Goal: Task Accomplishment & Management: Complete application form

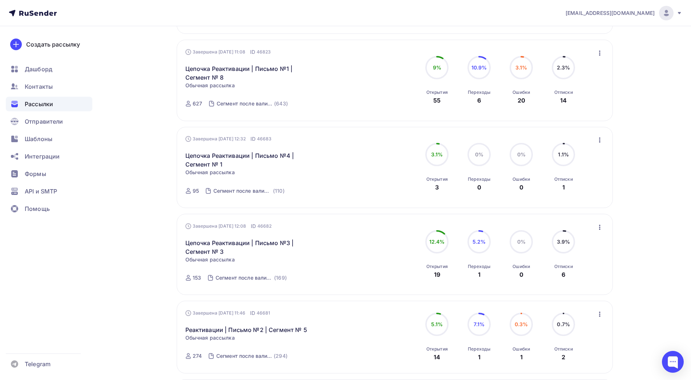
scroll to position [705, 0]
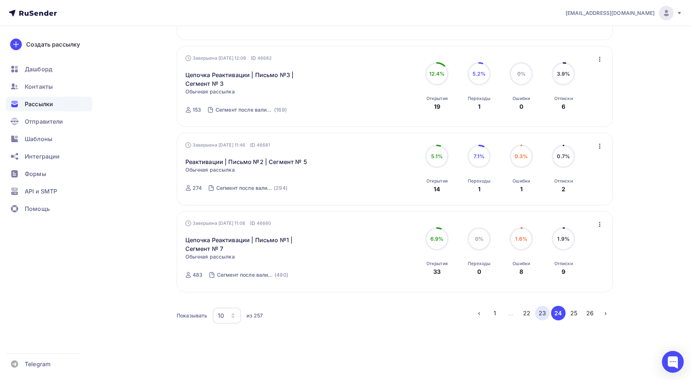
click at [542, 315] on button "23" at bounding box center [542, 313] width 15 height 15
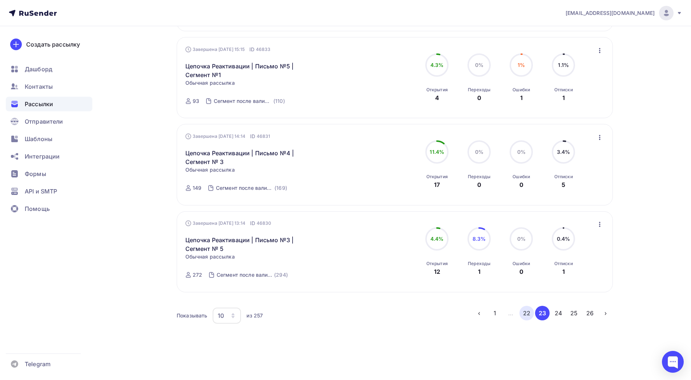
click at [531, 316] on button "22" at bounding box center [526, 313] width 15 height 15
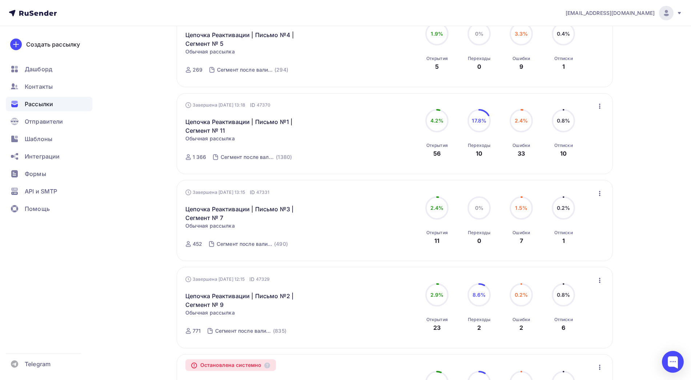
scroll to position [714, 0]
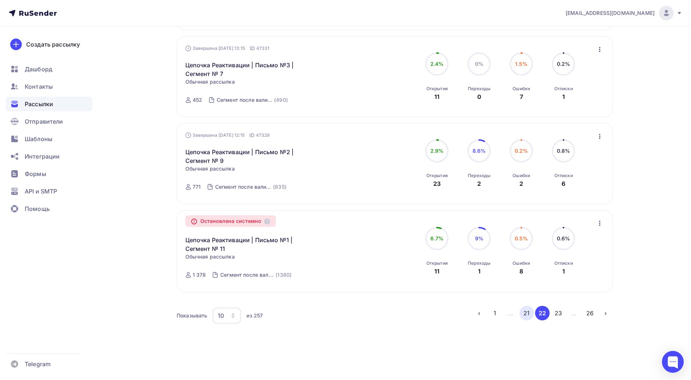
click at [526, 316] on button "21" at bounding box center [526, 313] width 15 height 15
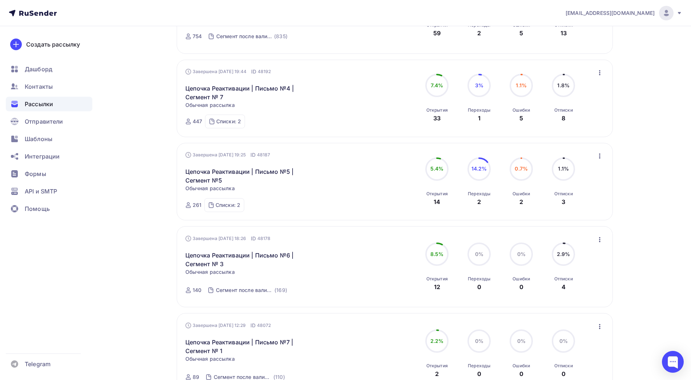
scroll to position [241, 0]
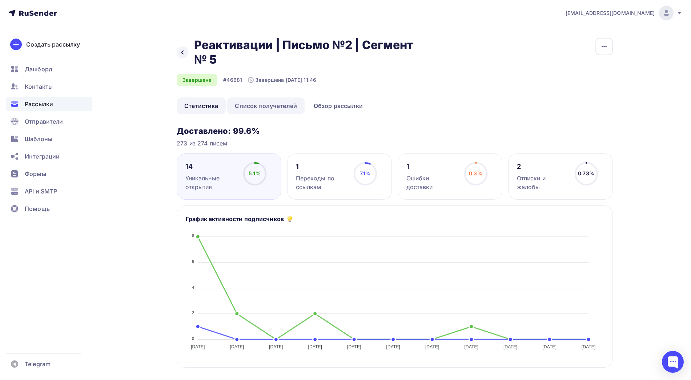
click at [281, 111] on link "Список получателей" at bounding box center [265, 105] width 77 height 17
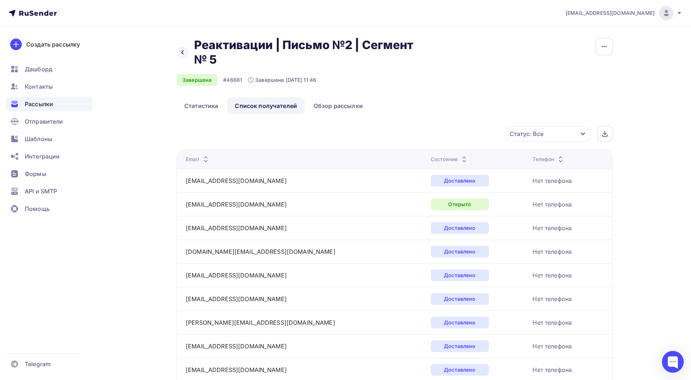
click at [460, 156] on icon at bounding box center [464, 157] width 9 height 9
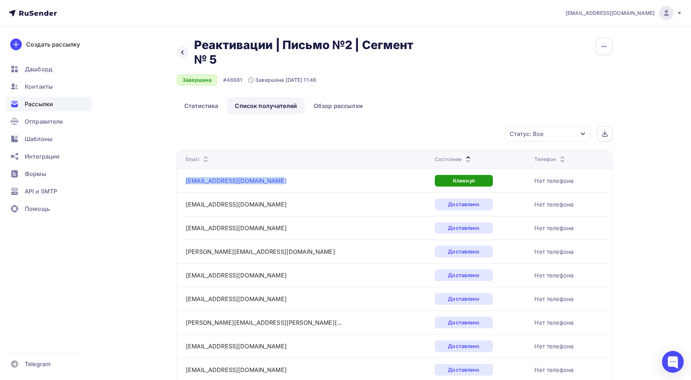
drag, startPoint x: 270, startPoint y: 180, endPoint x: 186, endPoint y: 182, distance: 83.6
click at [186, 182] on div "kuli4enko.tatjana@yandex.ru" at bounding box center [277, 181] width 182 height 12
copy link "kuli4enko.tatjana@yandex.ru"
click at [464, 157] on icon at bounding box center [468, 161] width 9 height 9
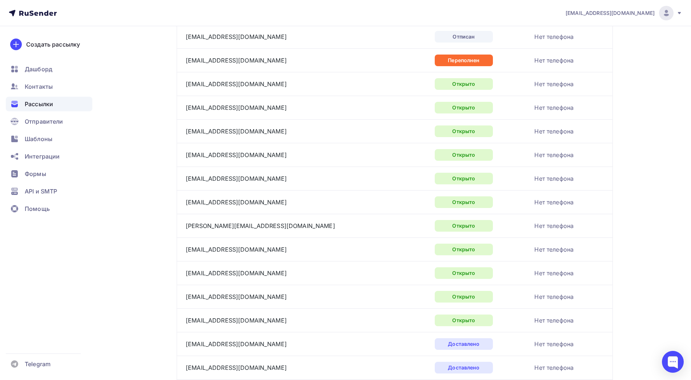
scroll to position [168, 0]
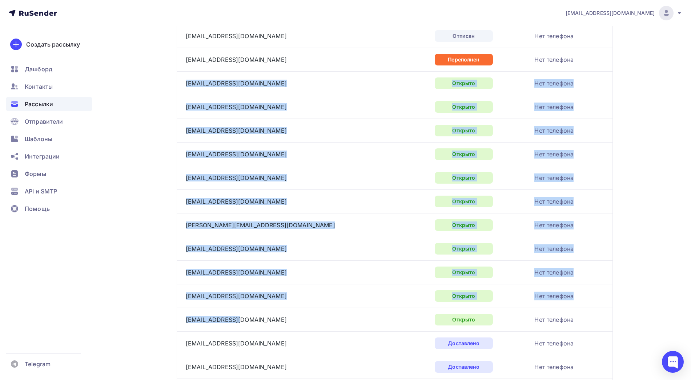
drag, startPoint x: 243, startPoint y: 317, endPoint x: 180, endPoint y: 84, distance: 241.7
copy tbody "kalina252@mail.ru Открыто Нет телефона masha2802@mail.ru Открыто Нет телефона l…"
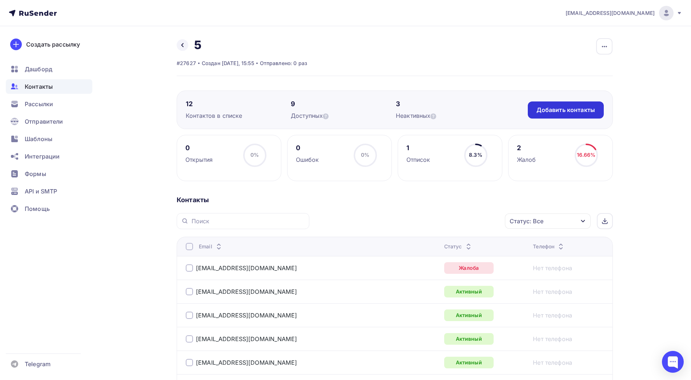
click at [541, 118] on div "Добавить контакты" at bounding box center [566, 109] width 76 height 17
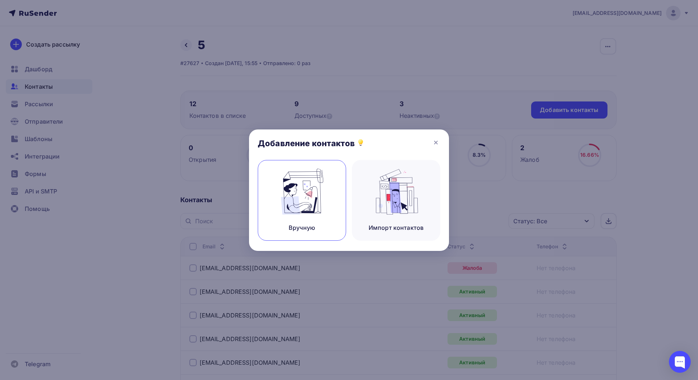
click at [317, 189] on img at bounding box center [302, 192] width 49 height 46
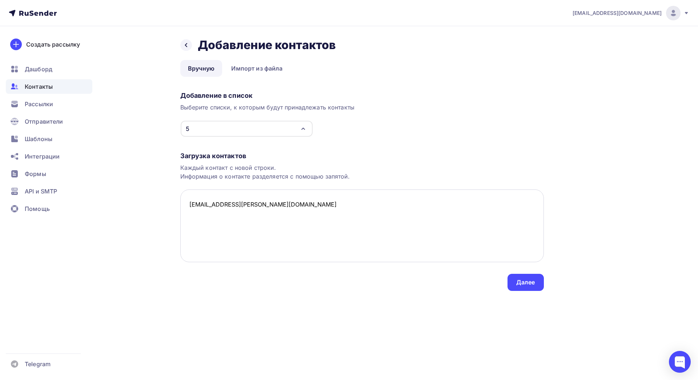
paste textarea "kalina252@mail.ru Открыто Нет телефона masha2802@mail.ru Открыто Нет телефона l…"
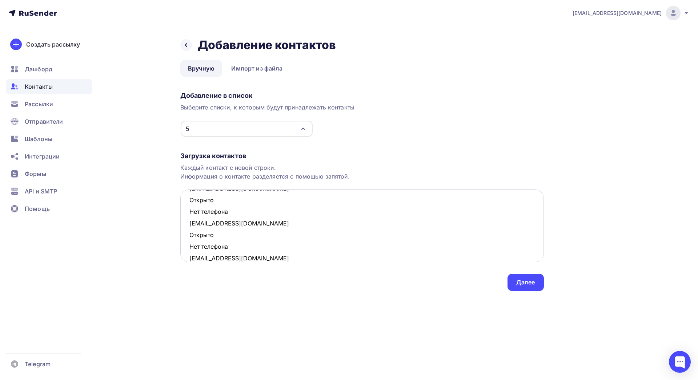
scroll to position [318, 0]
drag, startPoint x: 229, startPoint y: 236, endPoint x: 186, endPoint y: 223, distance: 45.3
click at [186, 223] on textarea "kuli4enko.tatjana@yandex.ru kalina252@mail.ru Открыто Нет телефона masha2802@ma…" at bounding box center [361, 225] width 363 height 73
drag, startPoint x: 233, startPoint y: 227, endPoint x: 185, endPoint y: 214, distance: 49.6
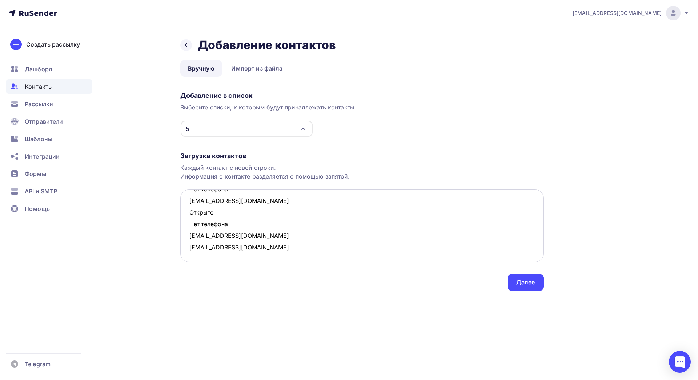
click at [185, 214] on textarea "kuli4enko.tatjana@yandex.ru kalina252@mail.ru Открыто Нет телефона masha2802@ma…" at bounding box center [361, 225] width 363 height 73
drag, startPoint x: 234, startPoint y: 212, endPoint x: 190, endPoint y: 202, distance: 45.6
click at [190, 202] on textarea "kuli4enko.tatjana@yandex.ru kalina252@mail.ru Открыто Нет телефона masha2802@ma…" at bounding box center [361, 225] width 363 height 73
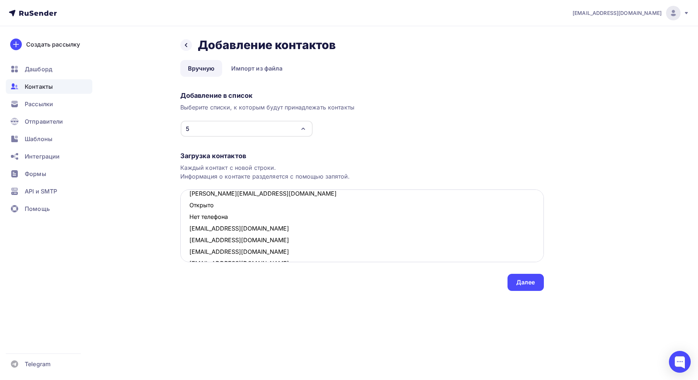
scroll to position [231, 0]
drag, startPoint x: 234, startPoint y: 216, endPoint x: 187, endPoint y: 207, distance: 47.3
click at [187, 207] on textarea "kuli4enko.tatjana@yandex.ru kalina252@mail.ru Открыто Нет телефона masha2802@ma…" at bounding box center [361, 225] width 363 height 73
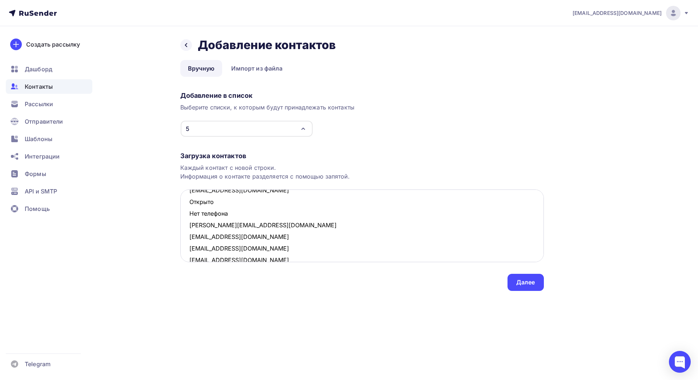
scroll to position [186, 0]
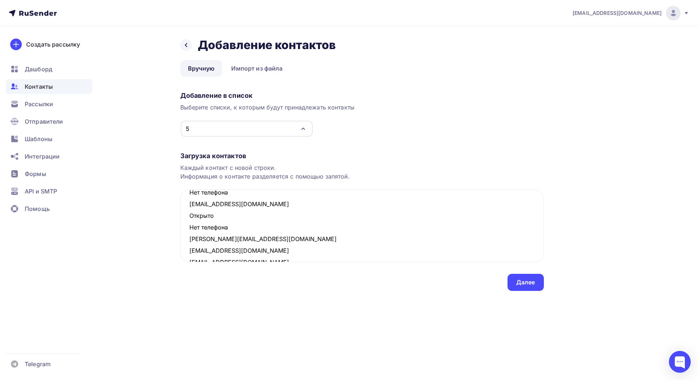
drag, startPoint x: 230, startPoint y: 226, endPoint x: 179, endPoint y: 217, distance: 51.6
click at [179, 217] on div "Назад Добавление контактов Добавление контактов Вручную Импорт из файла Вручную…" at bounding box center [348, 173] width 595 height 294
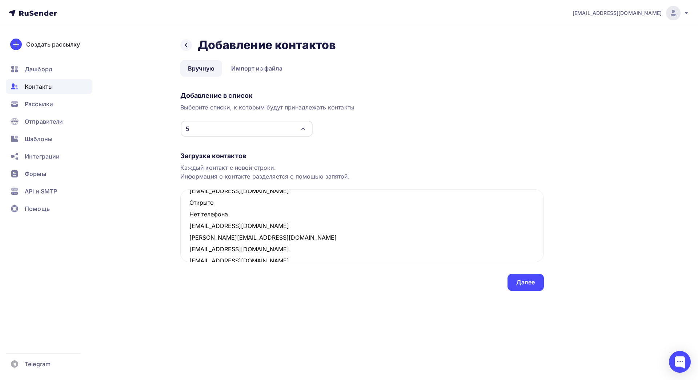
drag, startPoint x: 228, startPoint y: 216, endPoint x: 179, endPoint y: 202, distance: 50.6
click at [179, 202] on div "Назад Добавление контактов Добавление контактов Вручную Импорт из файла Вручную…" at bounding box center [348, 173] width 595 height 294
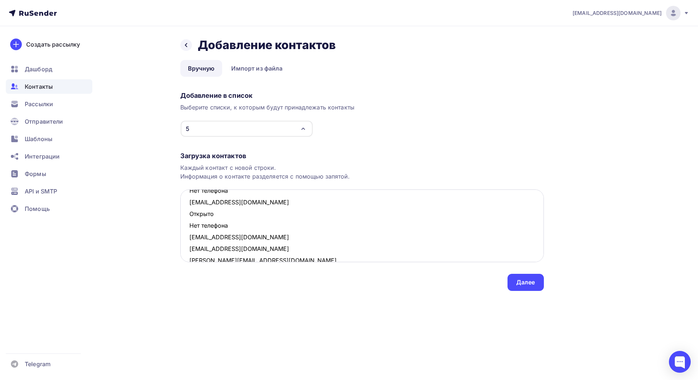
scroll to position [117, 0]
drag, startPoint x: 232, startPoint y: 229, endPoint x: 187, endPoint y: 219, distance: 46.1
click at [187, 219] on textarea "kuli4enko.tatjana@yandex.ru kalina252@mail.ru Открыто Нет телефона masha2802@ma…" at bounding box center [361, 225] width 363 height 73
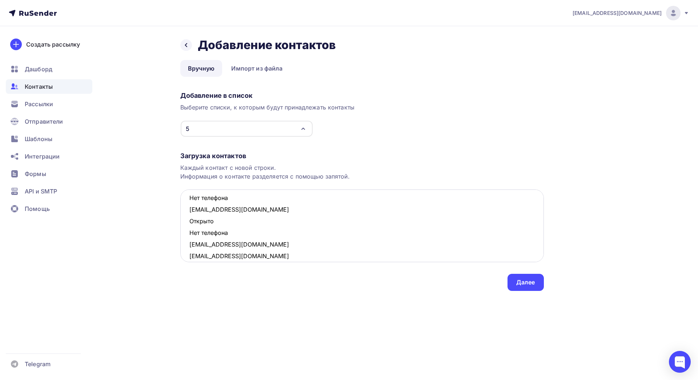
scroll to position [38, 0]
drag, startPoint x: 232, startPoint y: 237, endPoint x: 187, endPoint y: 223, distance: 47.2
click at [187, 223] on textarea "kuli4enko.tatjana@yandex.ru kalina252@mail.ru Открыто Нет телефона masha2802@ma…" at bounding box center [361, 225] width 363 height 73
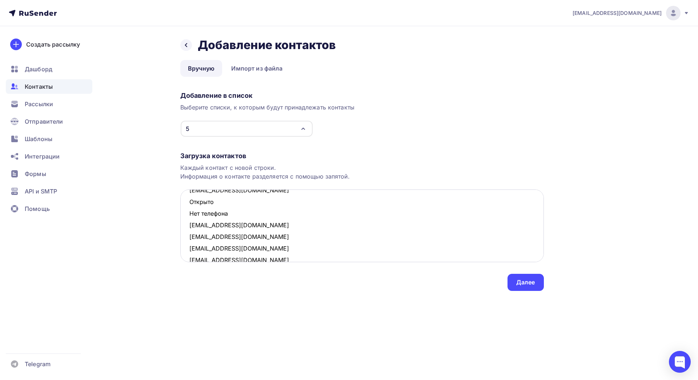
scroll to position [25, 0]
drag, startPoint x: 243, startPoint y: 212, endPoint x: 182, endPoint y: 203, distance: 62.3
click at [182, 203] on textarea "kuli4enko.tatjana@yandex.ru kalina252@mail.ru Открыто Нет телефона masha2802@ma…" at bounding box center [361, 225] width 363 height 73
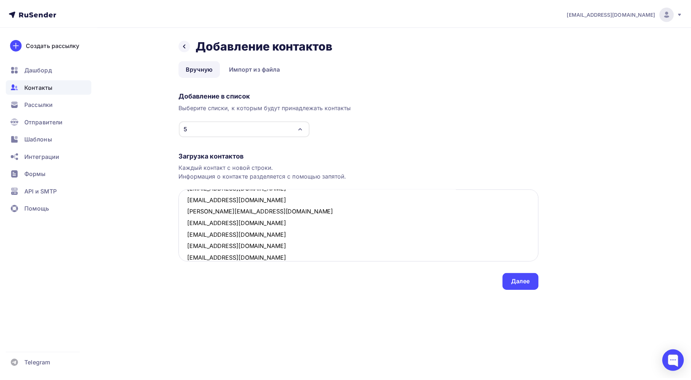
scroll to position [85, 0]
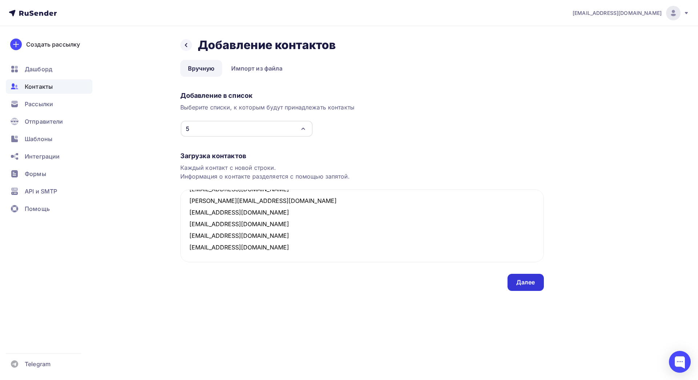
type textarea "kuli4enko.tatjana@yandex.ru kalina252@mail.ru masha2802@mail.ru lyublyushka@ram…"
click at [517, 282] on div "Далее" at bounding box center [525, 282] width 19 height 8
click at [519, 277] on div "Далее" at bounding box center [525, 282] width 36 height 17
click at [522, 282] on div "Далее" at bounding box center [525, 282] width 19 height 8
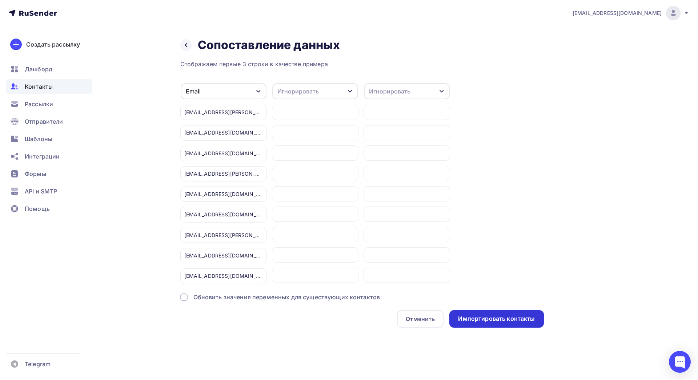
click at [500, 322] on div "Импортировать контакты" at bounding box center [496, 318] width 77 height 8
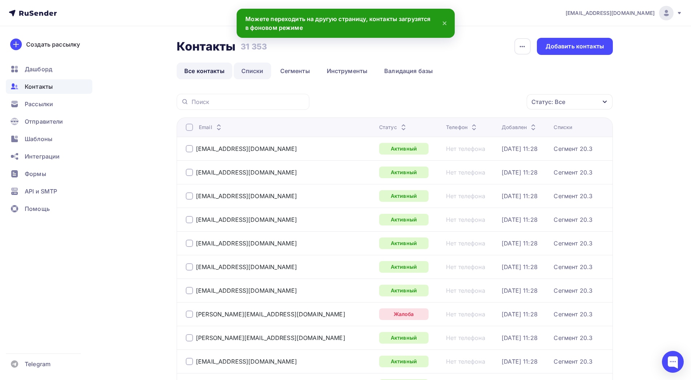
click at [251, 71] on link "Списки" at bounding box center [252, 70] width 37 height 17
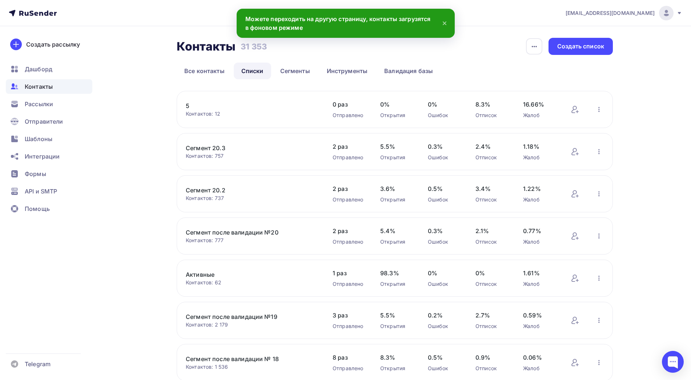
click at [187, 104] on link "5" at bounding box center [248, 105] width 124 height 9
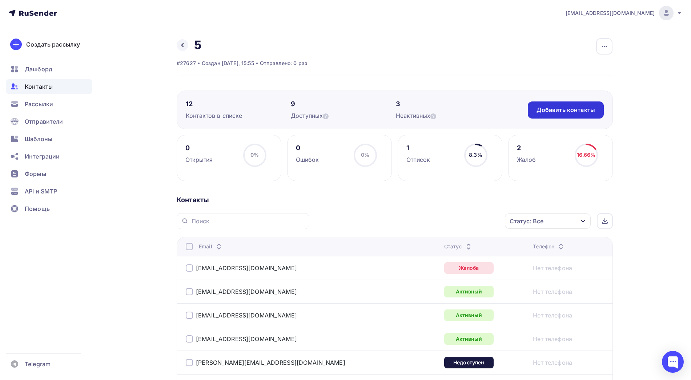
click at [599, 109] on div "Добавить контакты" at bounding box center [566, 109] width 76 height 17
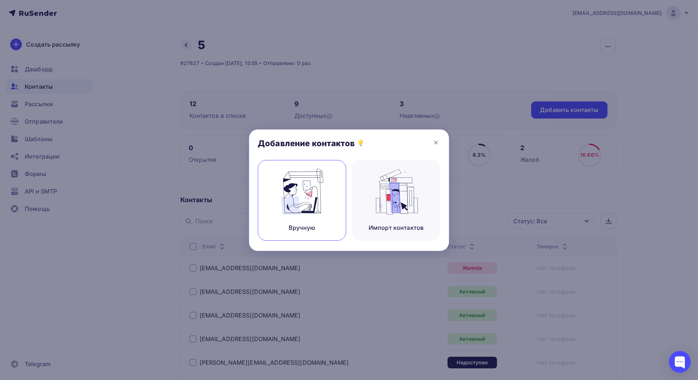
click at [314, 202] on img at bounding box center [302, 192] width 49 height 46
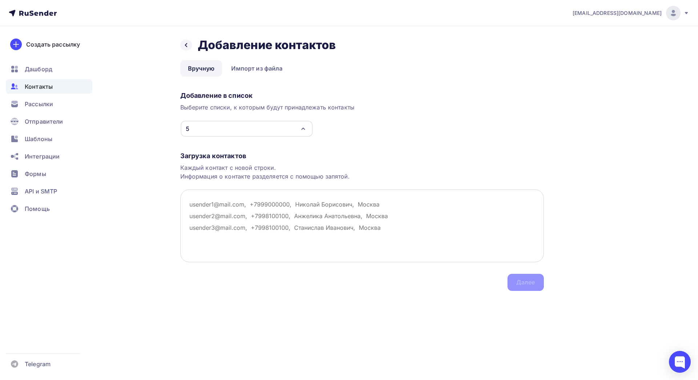
click at [204, 217] on textarea at bounding box center [361, 225] width 363 height 73
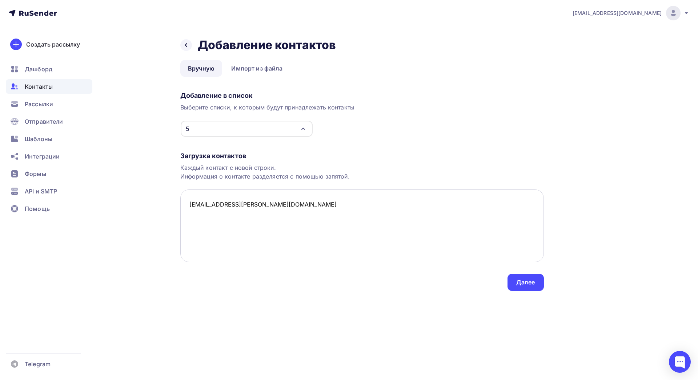
paste textarea "vik-tori-ja@yandex.ru Открыто Нет телефона kalina252@mail.ru Открыто Нет телефо…"
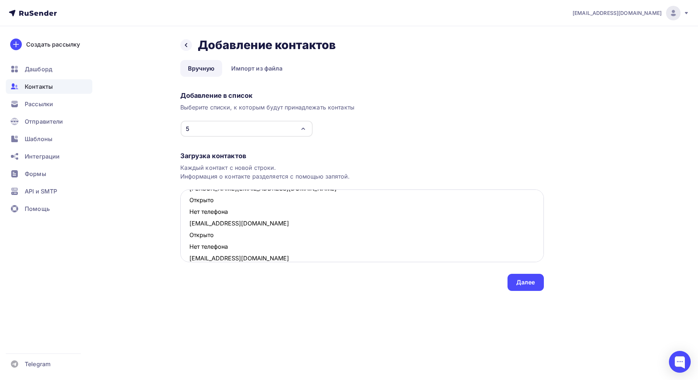
scroll to position [283, 0]
drag, startPoint x: 235, startPoint y: 241, endPoint x: 187, endPoint y: 227, distance: 50.6
click at [187, 227] on textarea "kuli4enko.tatjana@yandex.ru vik-tori-ja@yandex.ru Открыто Нет телефона kalina25…" at bounding box center [361, 225] width 363 height 73
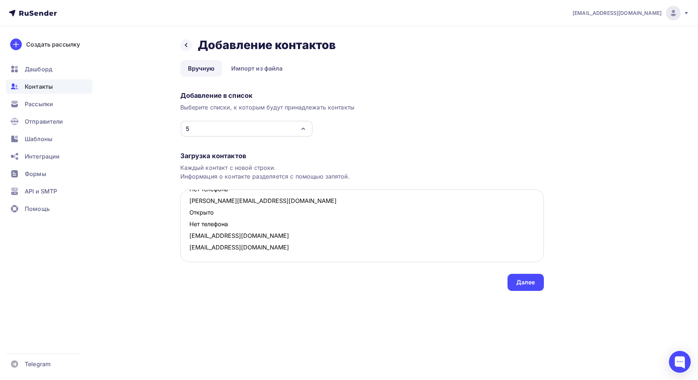
scroll to position [259, 0]
drag, startPoint x: 235, startPoint y: 221, endPoint x: 182, endPoint y: 212, distance: 54.1
click at [182, 212] on textarea "kuli4enko.tatjana@yandex.ru vik-tori-ja@yandex.ru Открыто Нет телефона kalina25…" at bounding box center [361, 225] width 363 height 73
drag, startPoint x: 238, startPoint y: 215, endPoint x: 181, endPoint y: 204, distance: 58.1
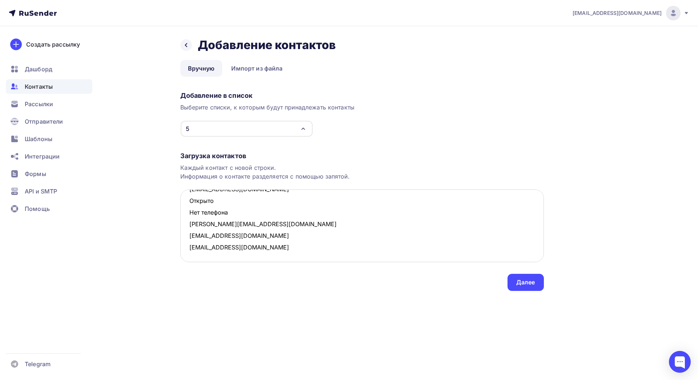
click at [181, 204] on textarea "kuli4enko.tatjana@yandex.ru vik-tori-ja@yandex.ru Открыто Нет телефона kalina25…" at bounding box center [361, 225] width 363 height 73
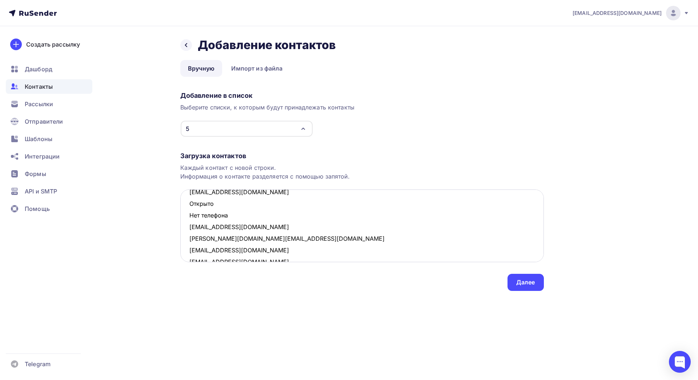
drag, startPoint x: 227, startPoint y: 215, endPoint x: 189, endPoint y: 206, distance: 39.5
click at [189, 206] on textarea "kuli4enko.tatjana@yandex.ru vik-tori-ja@yandex.ru Открыто Нет телефона kalina25…" at bounding box center [361, 225] width 363 height 73
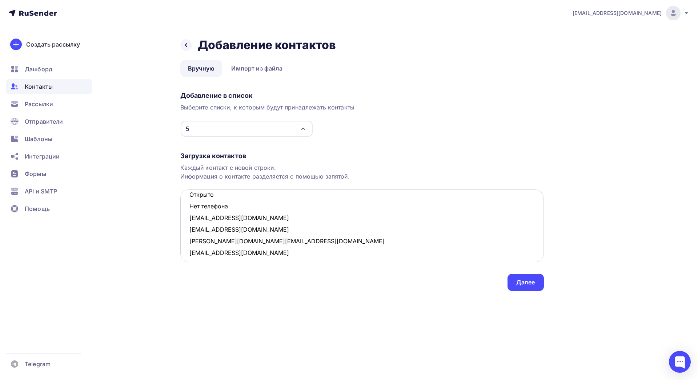
scroll to position [168, 0]
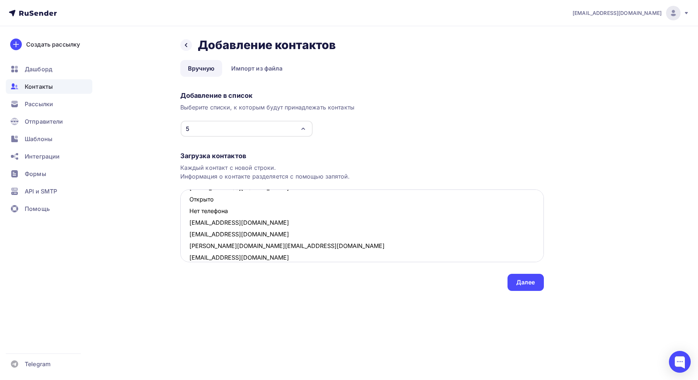
drag, startPoint x: 233, startPoint y: 212, endPoint x: 185, endPoint y: 202, distance: 49.0
click at [185, 202] on textarea "kuli4enko.tatjana@yandex.ru vik-tori-ja@yandex.ru Открыто Нет телефона kalina25…" at bounding box center [361, 225] width 363 height 73
drag, startPoint x: 231, startPoint y: 212, endPoint x: 185, endPoint y: 204, distance: 46.1
click at [185, 204] on textarea "kuli4enko.tatjana@yandex.ru vik-tori-ja@yandex.ru Открыто Нет телефона kalina25…" at bounding box center [361, 225] width 363 height 73
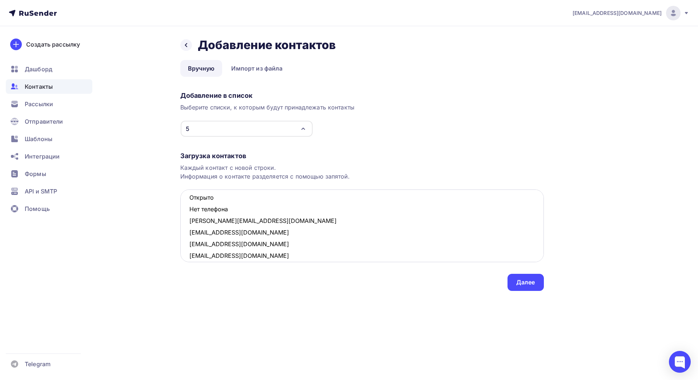
scroll to position [99, 0]
drag, startPoint x: 233, startPoint y: 213, endPoint x: 182, endPoint y: 201, distance: 52.5
click at [182, 201] on textarea "kuli4enko.tatjana@yandex.ru vik-tori-ja@yandex.ru Открыто Нет телефона kalina25…" at bounding box center [361, 225] width 363 height 73
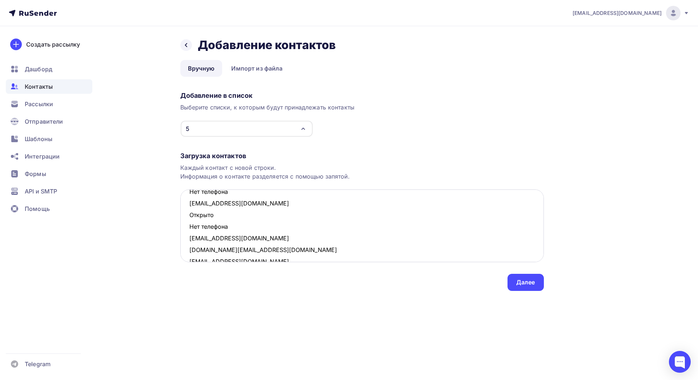
scroll to position [46, 0]
drag, startPoint x: 232, startPoint y: 227, endPoint x: 190, endPoint y: 219, distance: 42.5
click at [190, 219] on textarea "kuli4enko.tatjana@yandex.ru vik-tori-ja@yandex.ru Открыто Нет телефона kalina25…" at bounding box center [361, 225] width 363 height 73
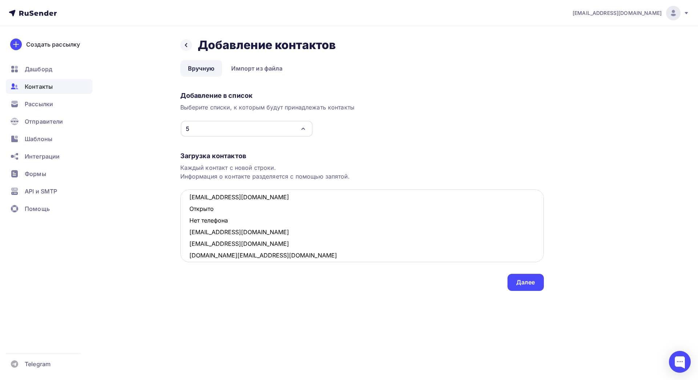
drag, startPoint x: 233, startPoint y: 222, endPoint x: 185, endPoint y: 213, distance: 48.5
click at [185, 213] on textarea "kuli4enko.tatjana@yandex.ru vik-tori-ja@yandex.ru Открыто Нет телефона kalina25…" at bounding box center [361, 225] width 363 height 73
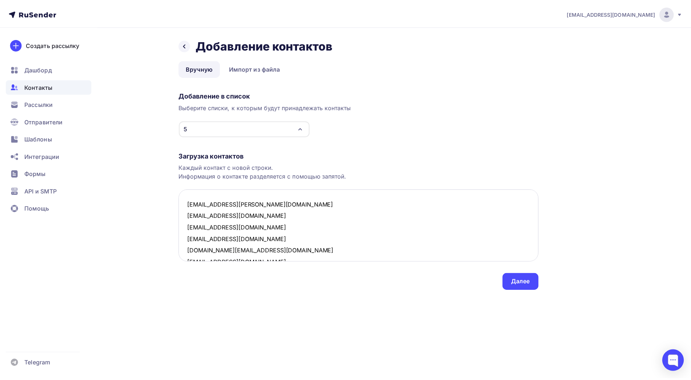
scroll to position [73, 0]
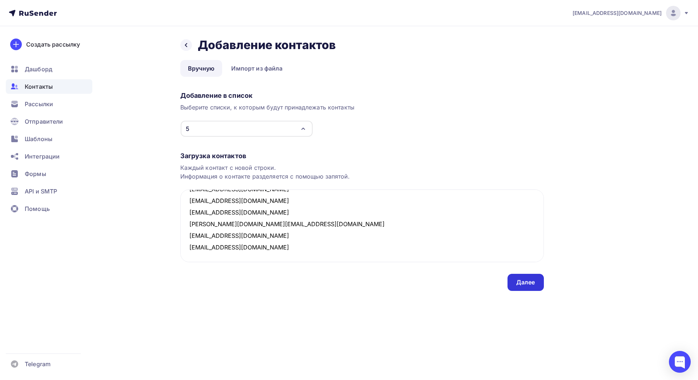
type textarea "kuli4enko.tatjana@yandex.ru vik-tori-ja@yandex.ru kalina252@mail.ru bantserulya…"
click at [517, 285] on div "Далее" at bounding box center [525, 282] width 19 height 8
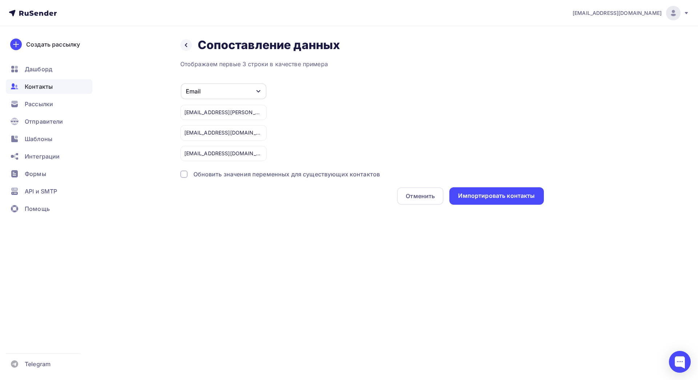
click at [473, 186] on div "Отображаем первые 3 строки в качестве примера Email Игнорировать Имя Телефон Со…" at bounding box center [361, 132] width 363 height 145
click at [491, 194] on div "Импортировать контакты" at bounding box center [496, 195] width 77 height 8
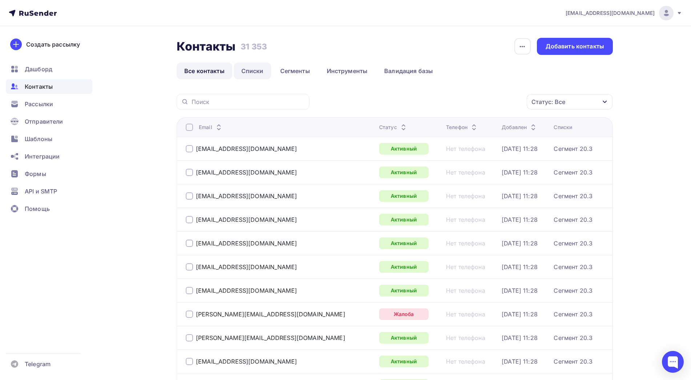
click at [247, 64] on link "Списки" at bounding box center [252, 70] width 37 height 17
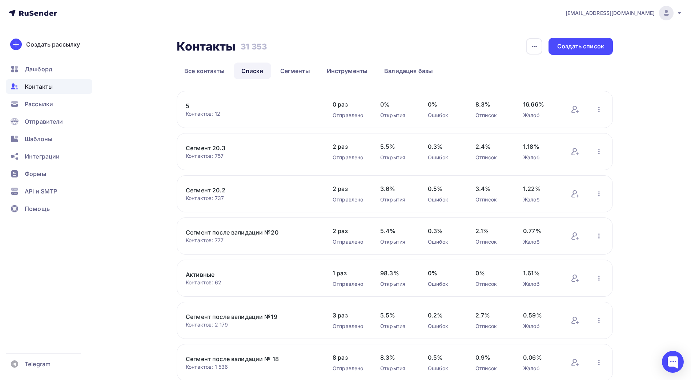
click at [191, 105] on link "5" at bounding box center [248, 105] width 124 height 9
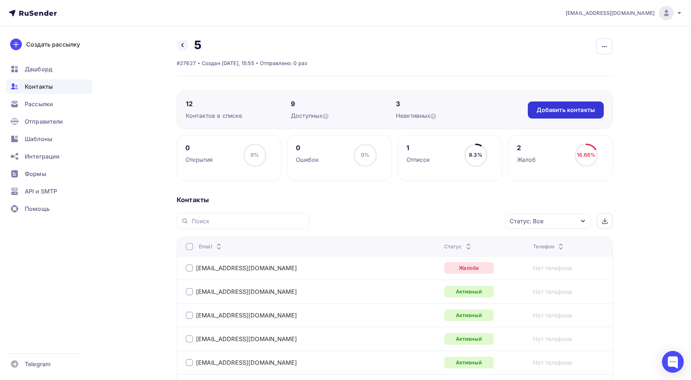
click at [582, 115] on div "Добавить контакты" at bounding box center [566, 109] width 76 height 17
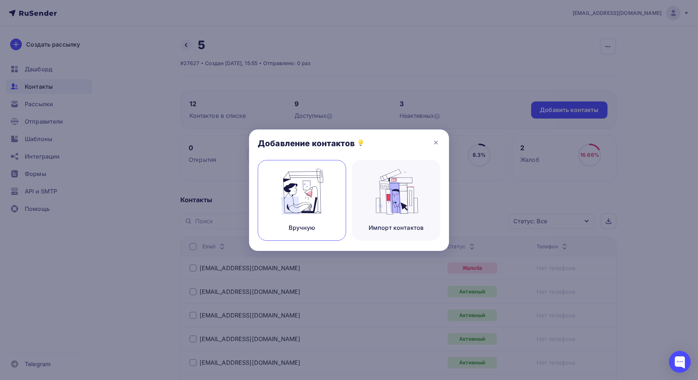
click at [307, 193] on img at bounding box center [302, 192] width 49 height 46
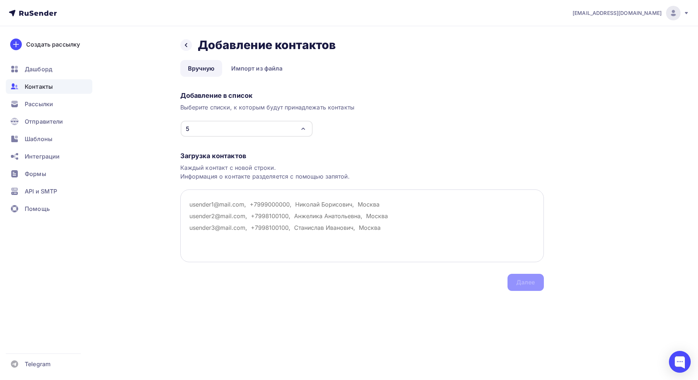
click at [243, 215] on textarea at bounding box center [361, 225] width 363 height 73
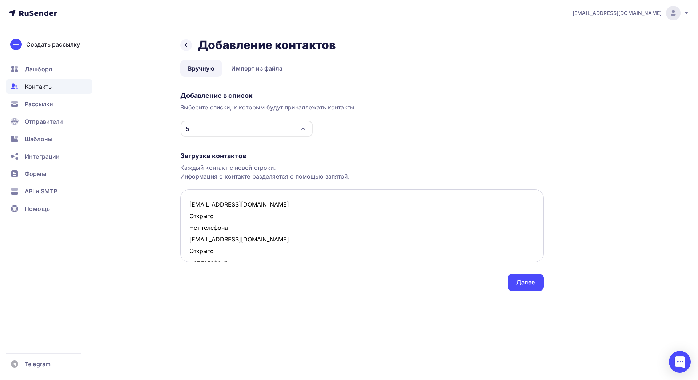
scroll to position [51, 0]
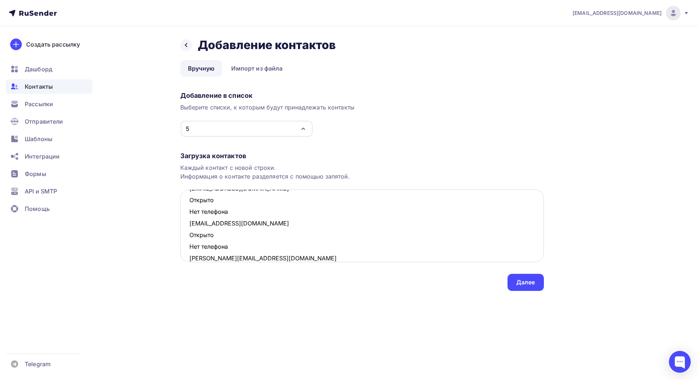
drag, startPoint x: 238, startPoint y: 246, endPoint x: 189, endPoint y: 238, distance: 50.0
click at [189, 238] on textarea "sabina.drozdova@gmail.com Открыто Нет телефона lyublyushka@rambler.ru Открыто Н…" at bounding box center [361, 225] width 363 height 73
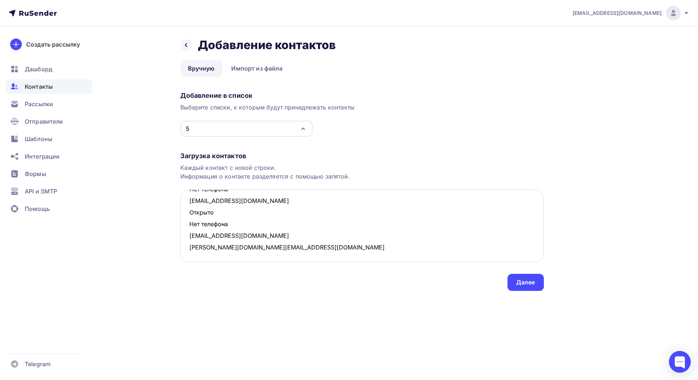
scroll to position [39, 0]
drag, startPoint x: 239, startPoint y: 223, endPoint x: 186, endPoint y: 217, distance: 53.1
click at [186, 217] on textarea "sabina.drozdova@gmail.com Открыто Нет телефона lyublyushka@rambler.ru Открыто Н…" at bounding box center [361, 225] width 363 height 73
drag, startPoint x: 237, startPoint y: 212, endPoint x: 190, endPoint y: 203, distance: 48.2
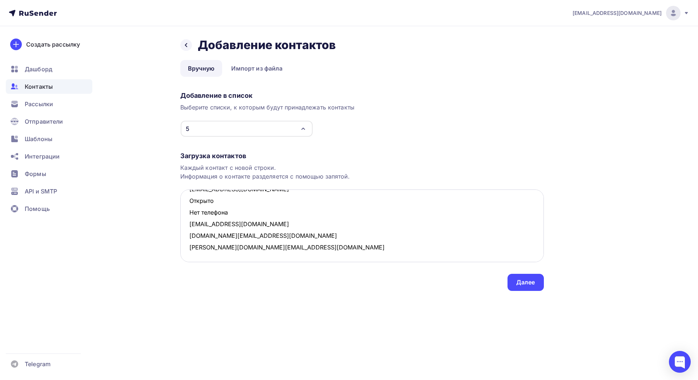
click at [190, 203] on textarea "sabina.drozdova@gmail.com Открыто Нет телефона lyublyushka@rambler.ru t.n.ermak…" at bounding box center [361, 225] width 363 height 73
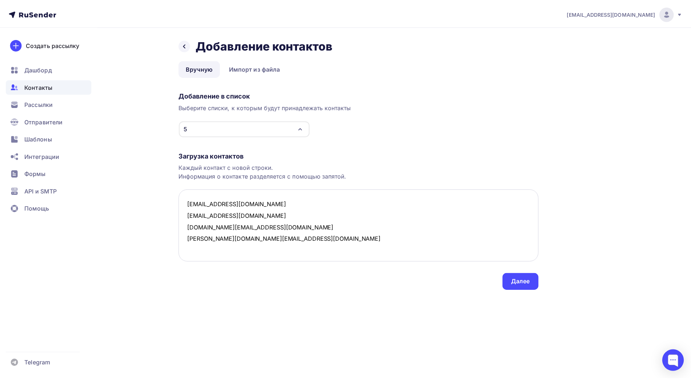
scroll to position [0, 0]
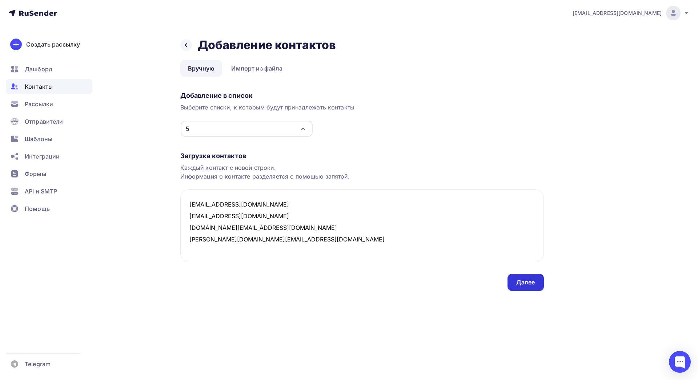
type textarea "sabina.drozdova@gmail.com lyublyushka@rambler.ru t.n.ermakova@rambler.ru anasta…"
click at [534, 281] on div "Далее" at bounding box center [525, 282] width 19 height 8
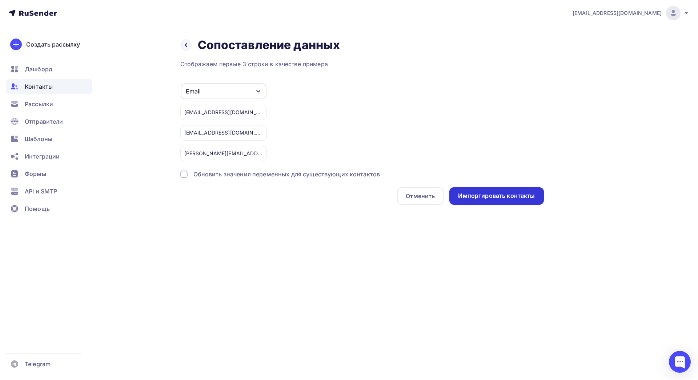
click at [496, 198] on div "Импортировать контакты" at bounding box center [496, 195] width 77 height 8
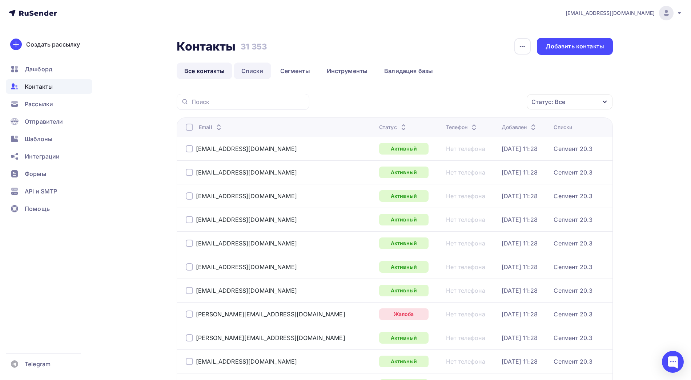
click at [263, 75] on link "Списки" at bounding box center [252, 70] width 37 height 17
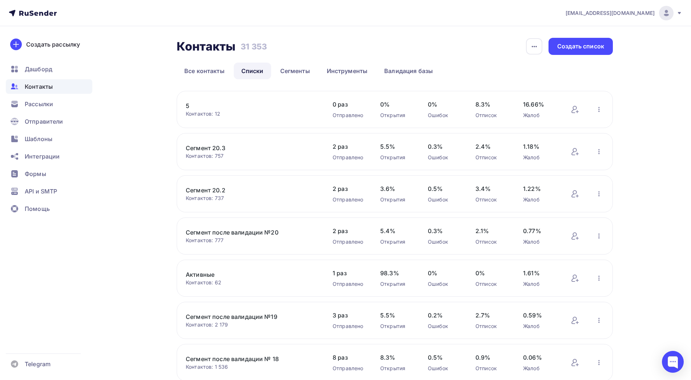
click at [189, 107] on link "5" at bounding box center [248, 105] width 124 height 9
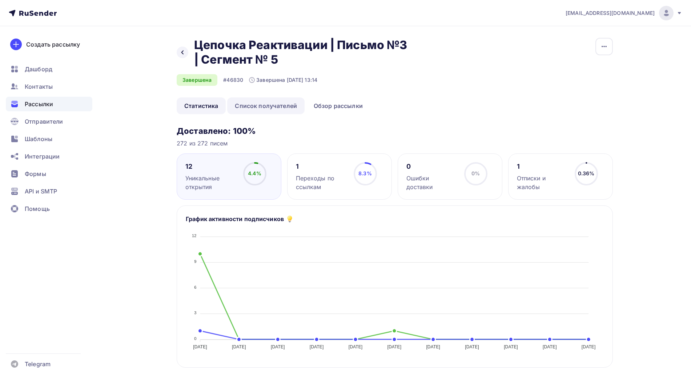
click at [280, 106] on link "Список получателей" at bounding box center [265, 105] width 77 height 17
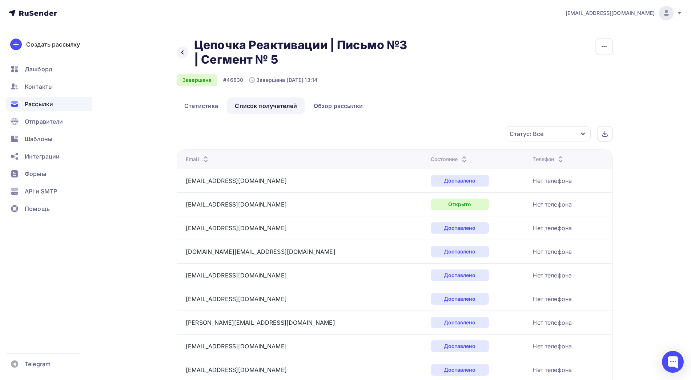
click at [460, 157] on icon at bounding box center [464, 161] width 9 height 9
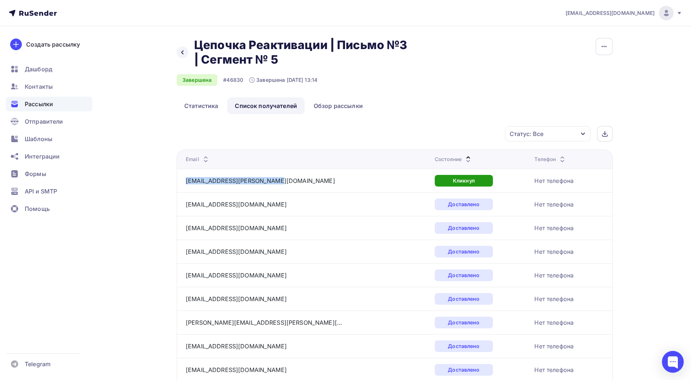
drag, startPoint x: 281, startPoint y: 181, endPoint x: 185, endPoint y: 182, distance: 95.6
click at [185, 182] on td "[EMAIL_ADDRESS][DOMAIN_NAME]" at bounding box center [304, 181] width 255 height 24
copy link "kuli4enko.tatjana@yandex.ru"
click at [464, 158] on icon at bounding box center [468, 161] width 9 height 9
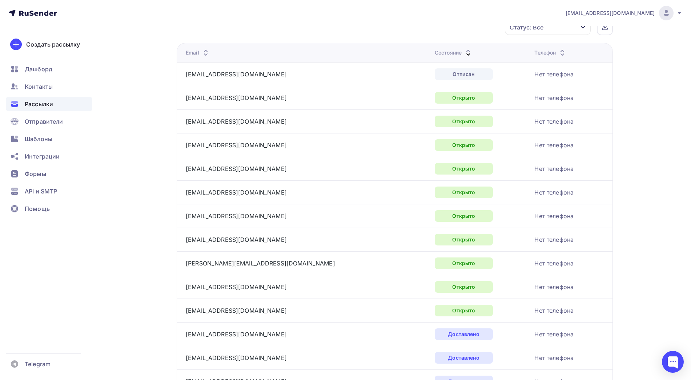
scroll to position [107, 0]
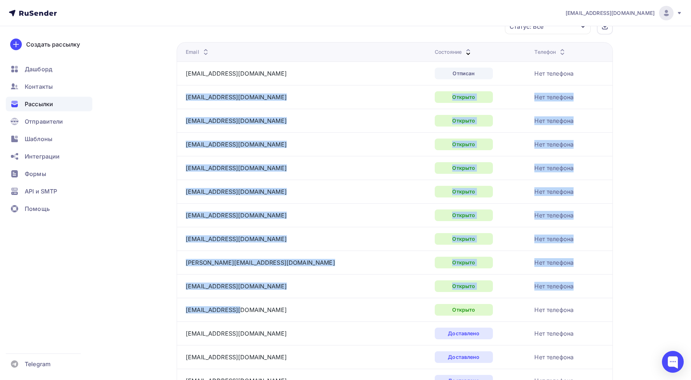
drag, startPoint x: 244, startPoint y: 309, endPoint x: 185, endPoint y: 99, distance: 218.4
copy tbody "vik-tori-ja@yandex.ru Открыто Нет телефона kalina252@mail.ru Открыто Нет телефо…"
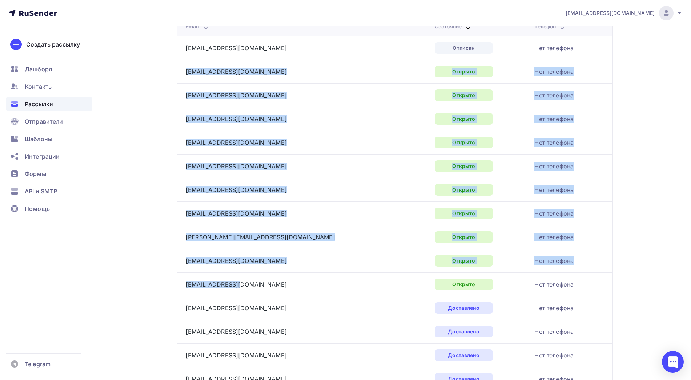
scroll to position [0, 0]
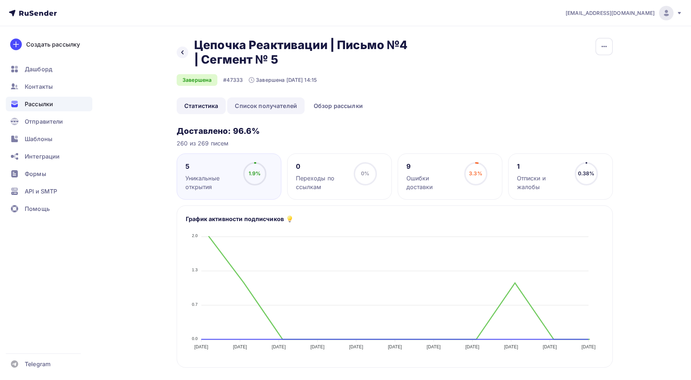
click at [271, 111] on link "Список получателей" at bounding box center [265, 105] width 77 height 17
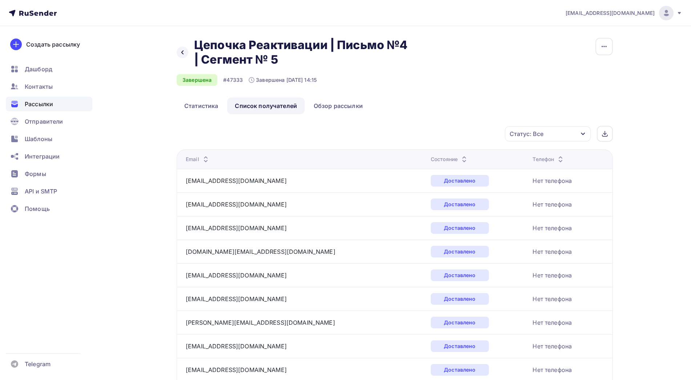
click at [460, 156] on icon at bounding box center [464, 157] width 9 height 9
click at [464, 157] on icon at bounding box center [468, 161] width 9 height 9
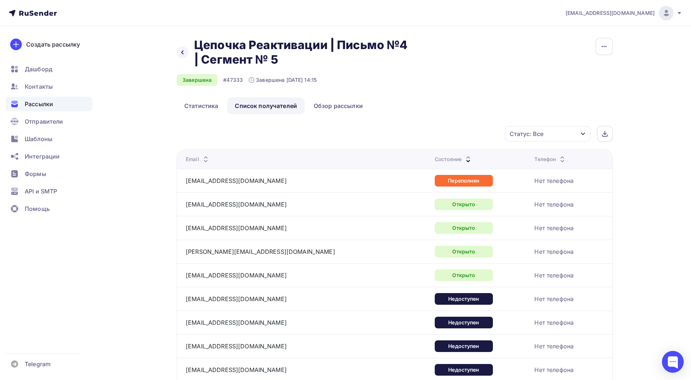
scroll to position [32, 0]
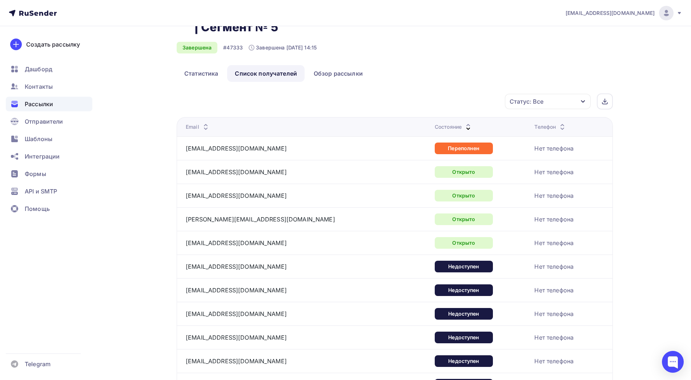
drag, startPoint x: 291, startPoint y: 242, endPoint x: 183, endPoint y: 175, distance: 127.4
copy tbody "[EMAIL_ADDRESS][DOMAIN_NAME] Открыто Нет телефона [EMAIL_ADDRESS][DOMAIN_NAME] …"
